Goal: Task Accomplishment & Management: Complete application form

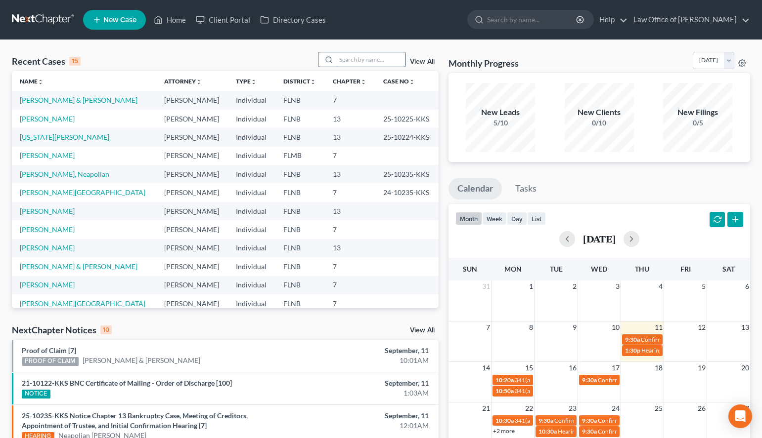
click at [336, 64] on input "search" at bounding box center [370, 59] width 69 height 14
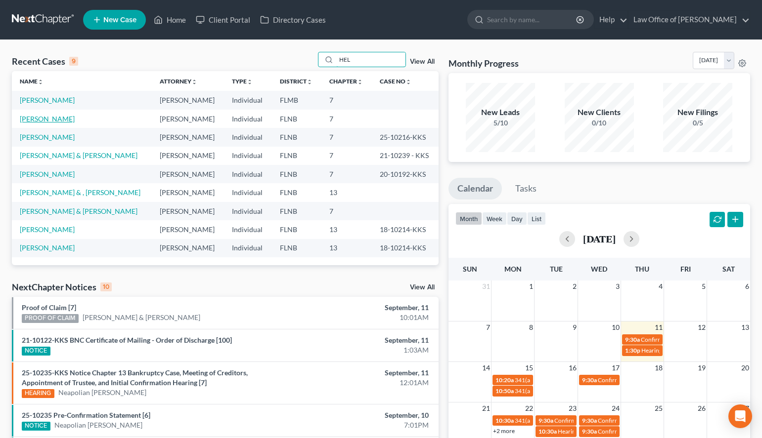
type input "HEL"
click at [24, 120] on link "[PERSON_NAME]" at bounding box center [47, 119] width 55 height 8
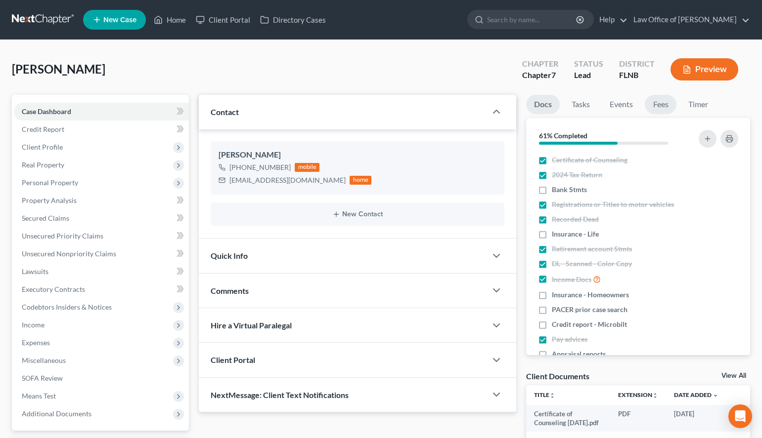
click at [664, 104] on link "Fees" at bounding box center [661, 104] width 32 height 19
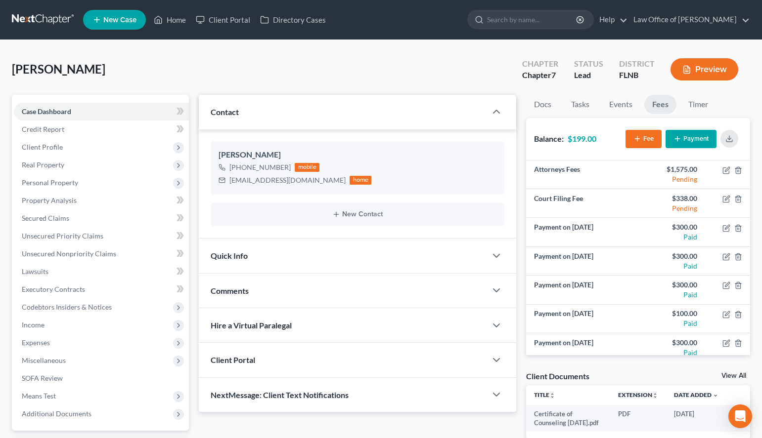
click at [682, 143] on button "Payment" at bounding box center [690, 139] width 51 height 18
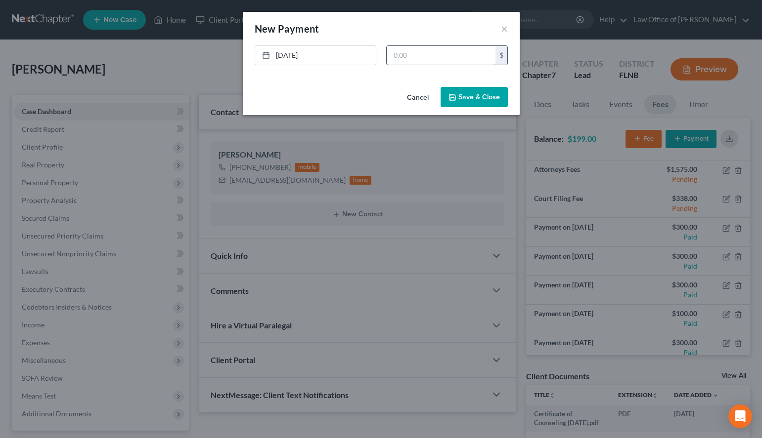
click at [416, 58] on input "text" at bounding box center [441, 55] width 109 height 19
type input "100.00"
click at [465, 100] on button "Save & Close" at bounding box center [473, 97] width 67 height 21
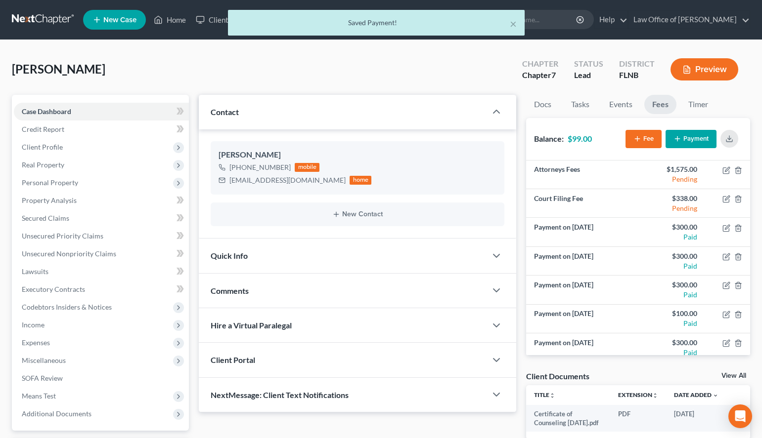
click at [41, 20] on div "× Saved Payment!" at bounding box center [376, 25] width 762 height 31
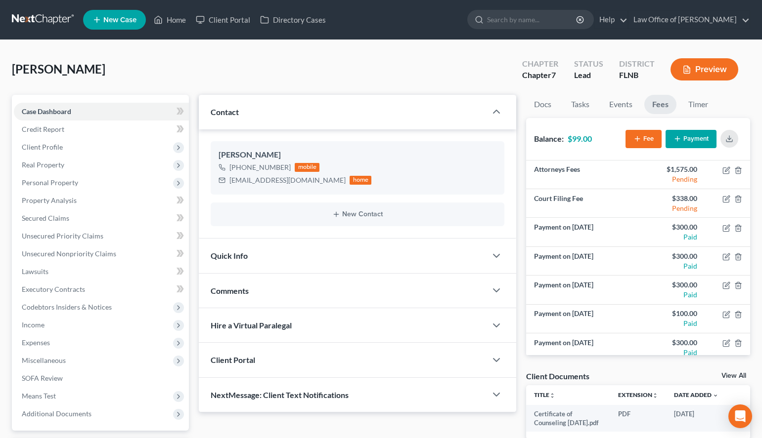
click at [41, 20] on link at bounding box center [43, 20] width 63 height 18
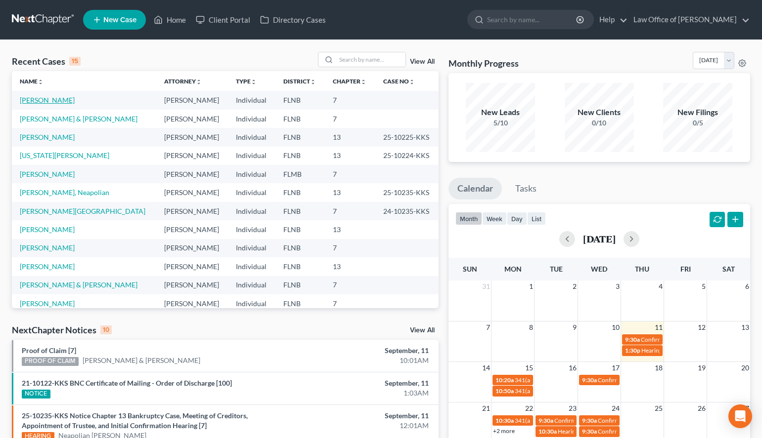
click at [36, 101] on link "[PERSON_NAME]" at bounding box center [47, 100] width 55 height 8
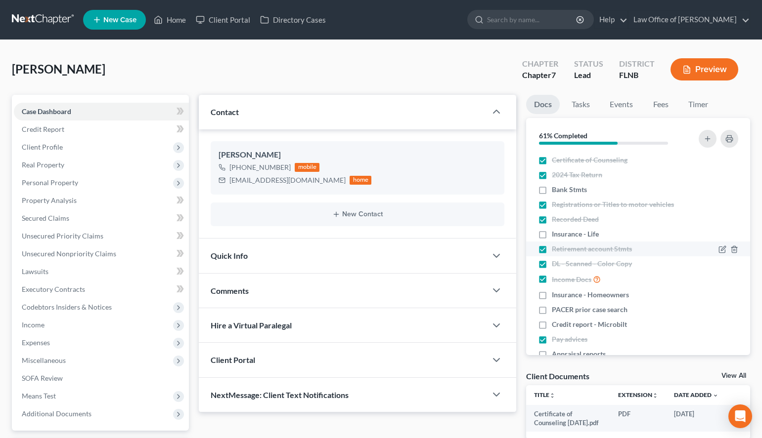
scroll to position [93, 0]
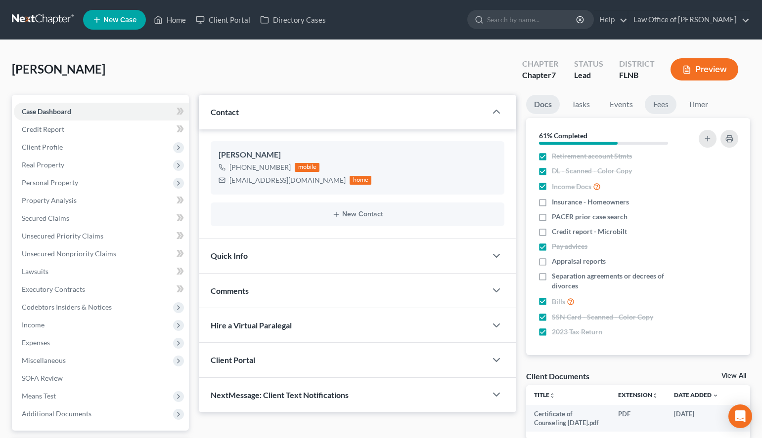
click at [655, 106] on link "Fees" at bounding box center [661, 104] width 32 height 19
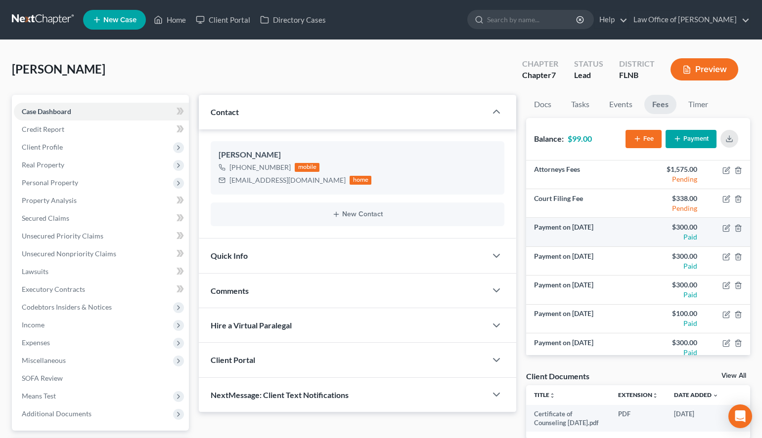
scroll to position [93, 0]
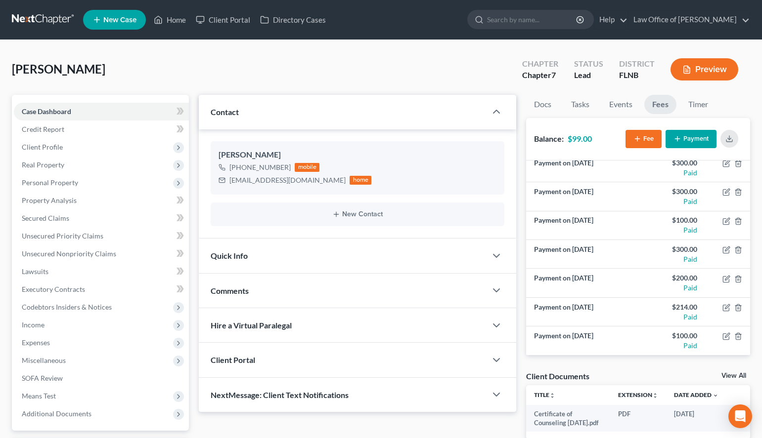
click at [42, 15] on link at bounding box center [43, 20] width 63 height 18
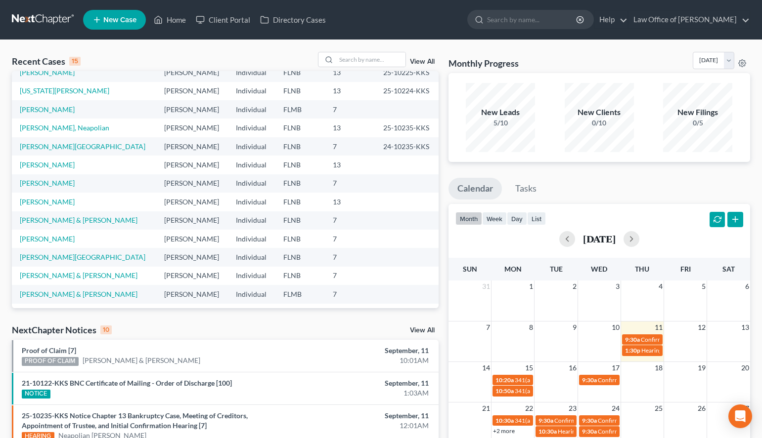
scroll to position [68, 0]
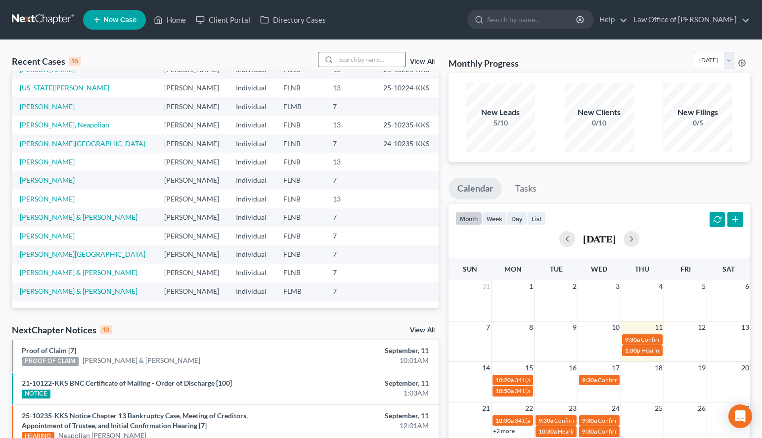
click at [338, 65] on input "search" at bounding box center [370, 59] width 69 height 14
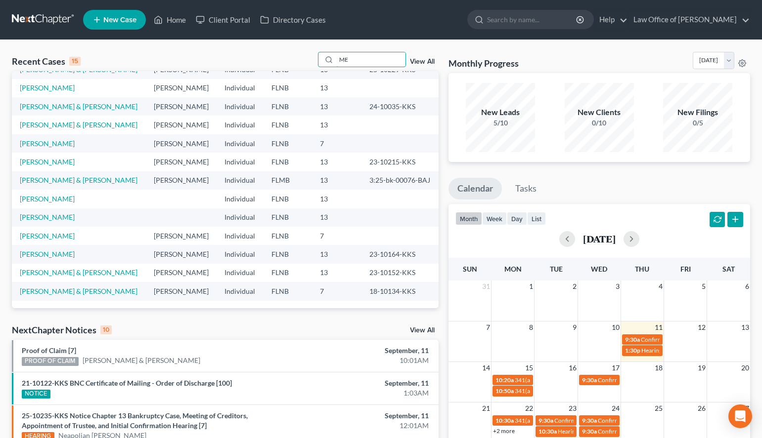
scroll to position [0, 0]
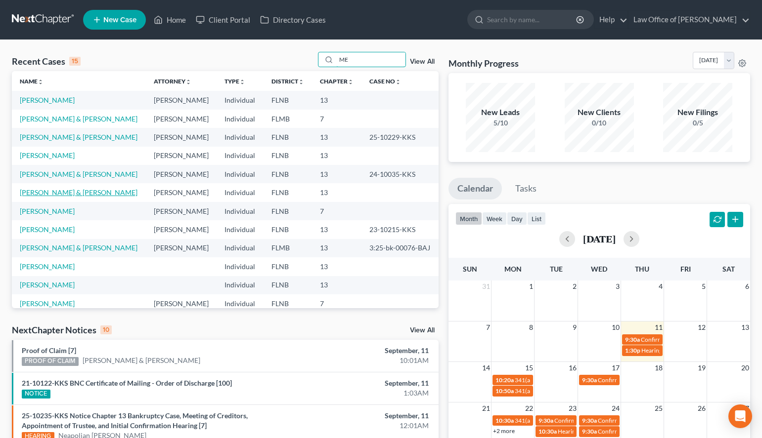
type input "ME"
click at [79, 192] on link "Mercer, Charlotte & Tommie" at bounding box center [79, 192] width 118 height 8
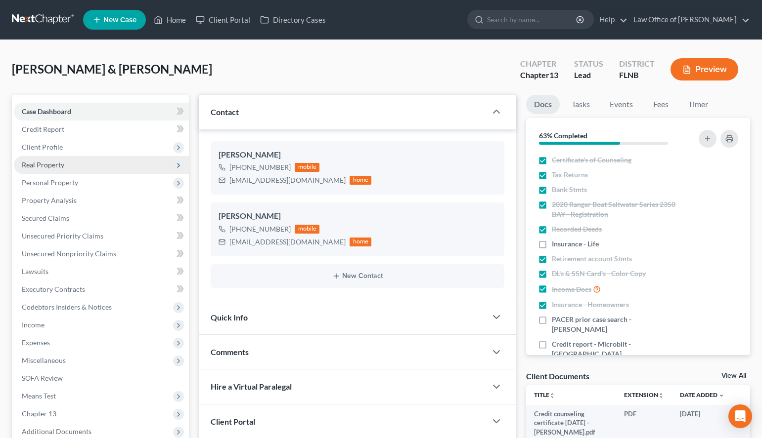
click at [66, 163] on span "Real Property" at bounding box center [101, 165] width 175 height 18
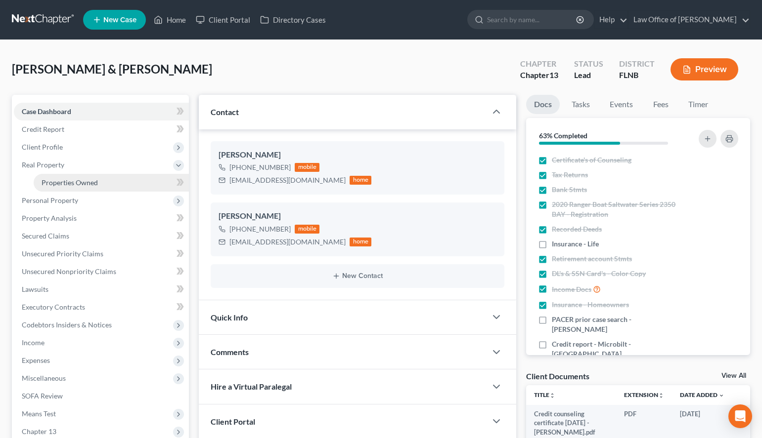
click at [69, 181] on span "Properties Owned" at bounding box center [70, 182] width 56 height 8
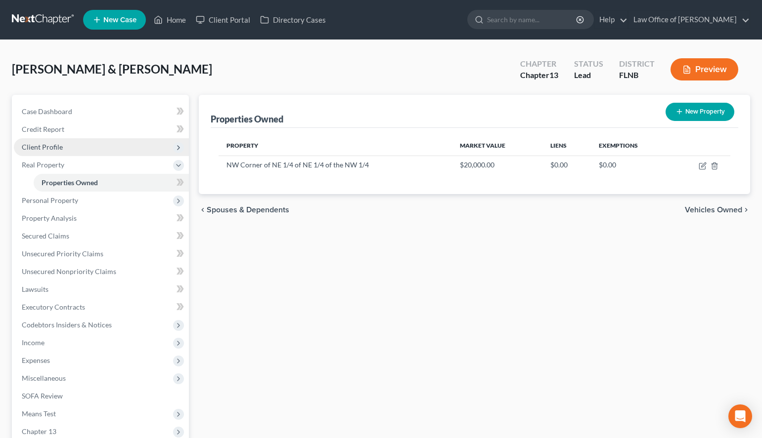
click at [62, 139] on span "Client Profile" at bounding box center [101, 147] width 175 height 18
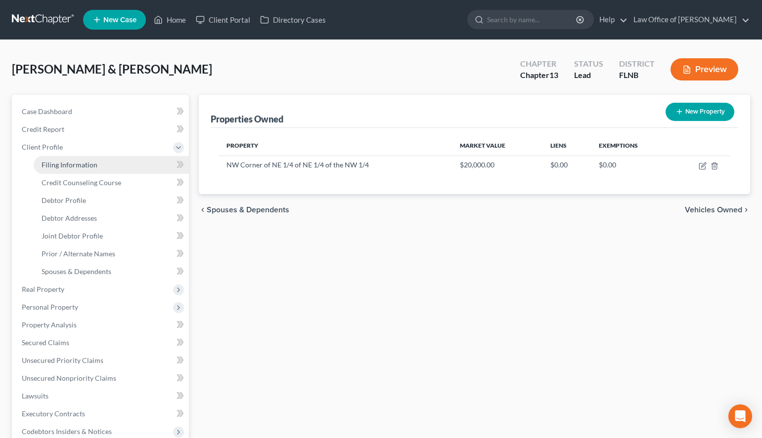
click at [81, 162] on span "Filing Information" at bounding box center [70, 165] width 56 height 8
select select "1"
select select "3"
select select "16"
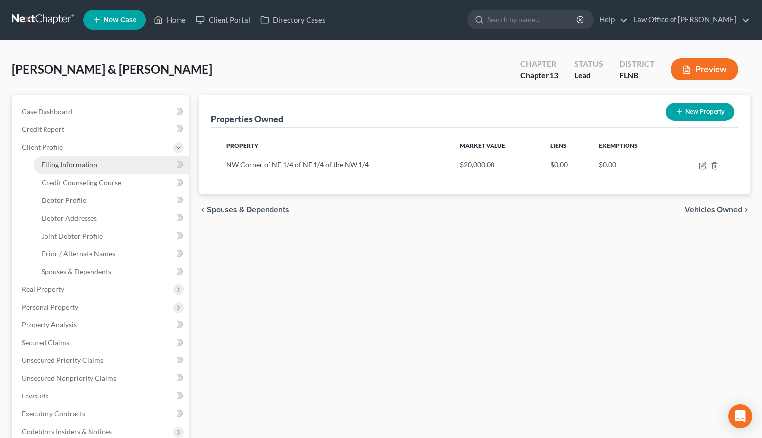
select select "0"
select select "9"
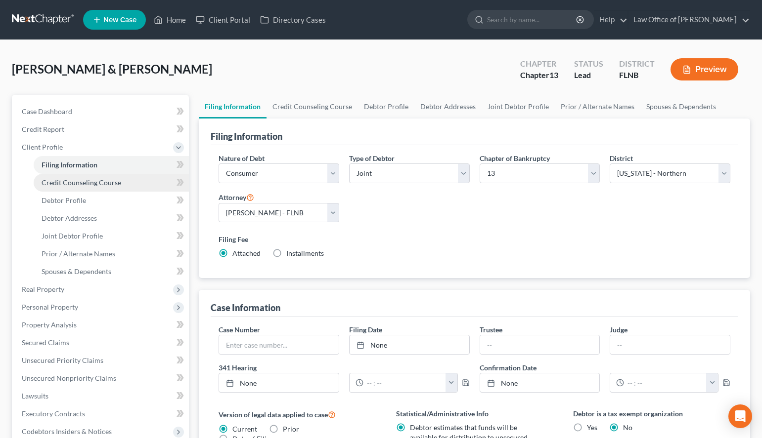
click at [106, 181] on span "Credit Counseling Course" at bounding box center [82, 182] width 80 height 8
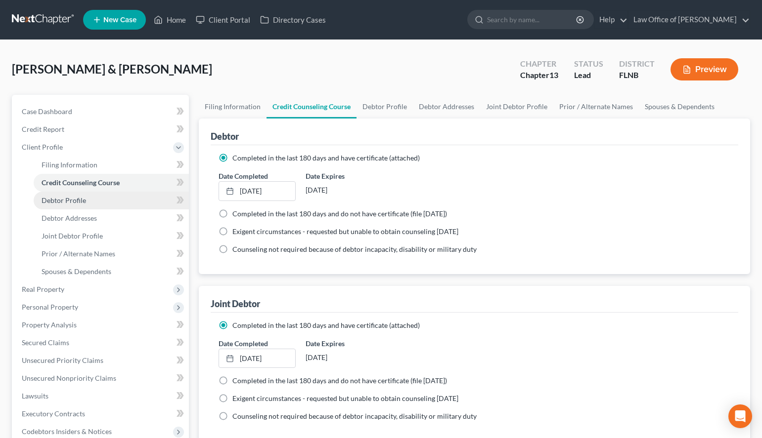
click at [111, 197] on link "Debtor Profile" at bounding box center [111, 201] width 155 height 18
select select "1"
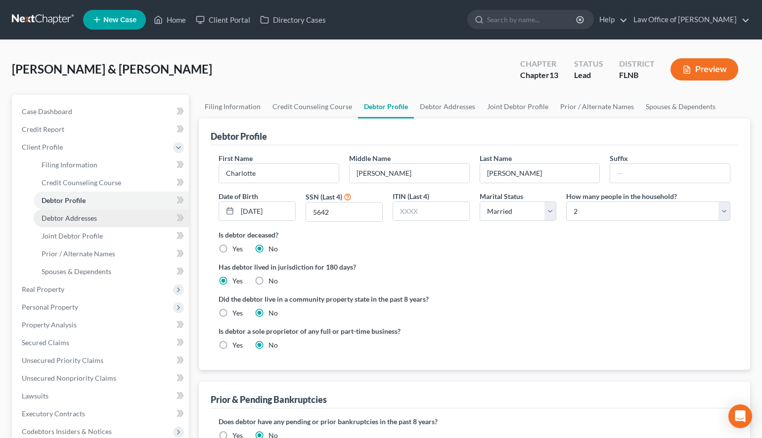
click at [114, 217] on link "Debtor Addresses" at bounding box center [111, 219] width 155 height 18
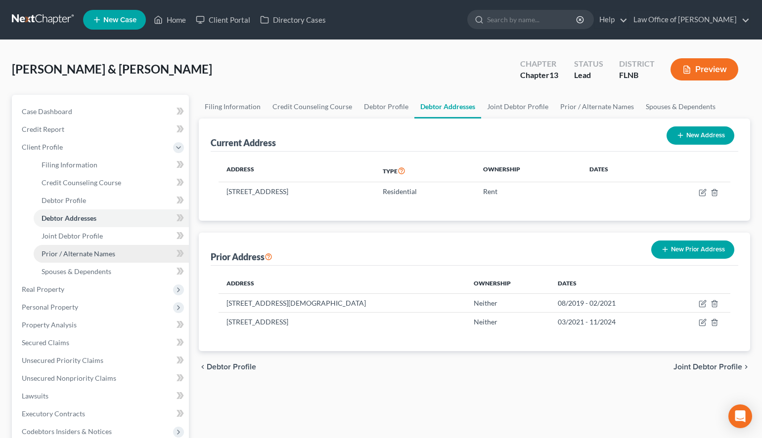
click at [106, 257] on span "Prior / Alternate Names" at bounding box center [79, 254] width 74 height 8
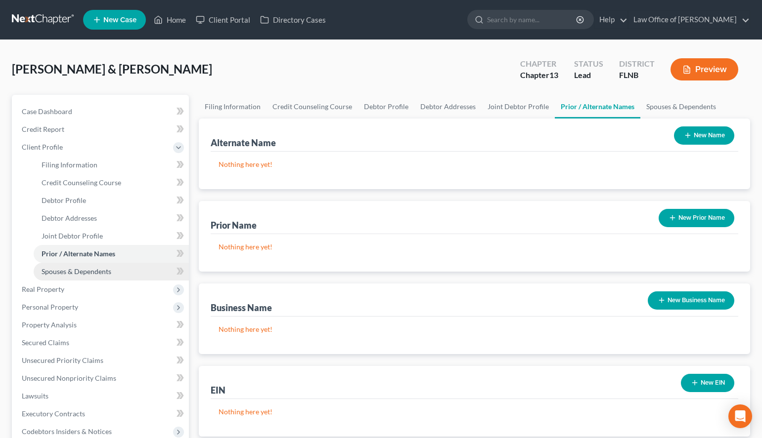
click at [103, 275] on span "Spouses & Dependents" at bounding box center [77, 271] width 70 height 8
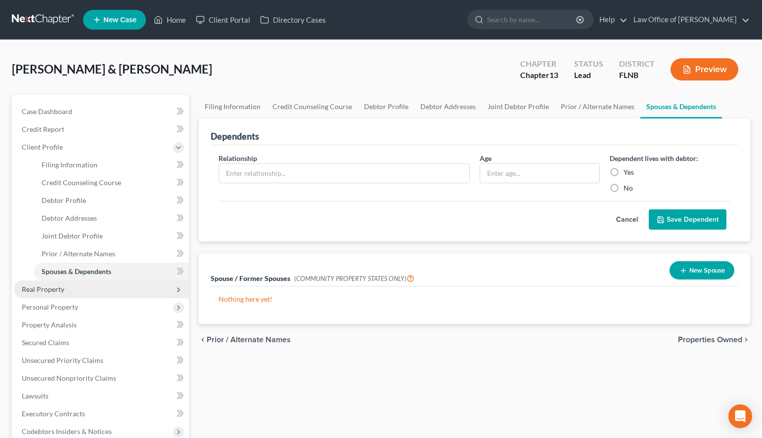
click at [100, 297] on span "Real Property" at bounding box center [101, 290] width 175 height 18
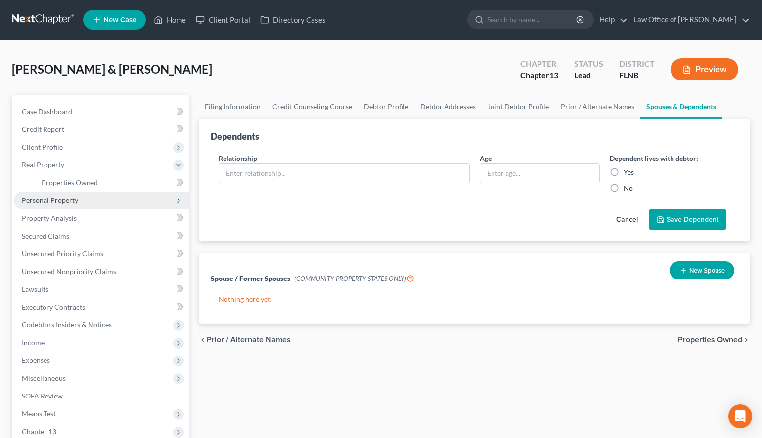
click at [99, 196] on span "Personal Property" at bounding box center [101, 201] width 175 height 18
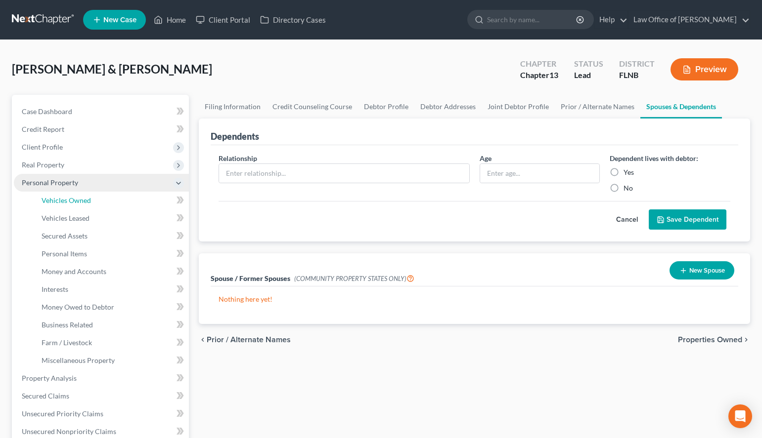
click at [99, 196] on link "Vehicles Owned" at bounding box center [111, 201] width 155 height 18
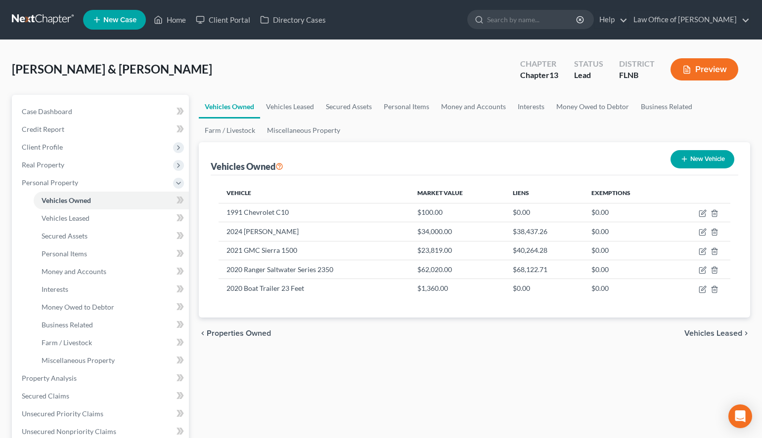
click at [527, 347] on div "chevron_left Properties Owned Vehicles Leased chevron_right" at bounding box center [474, 334] width 551 height 32
